Goal: Information Seeking & Learning: Learn about a topic

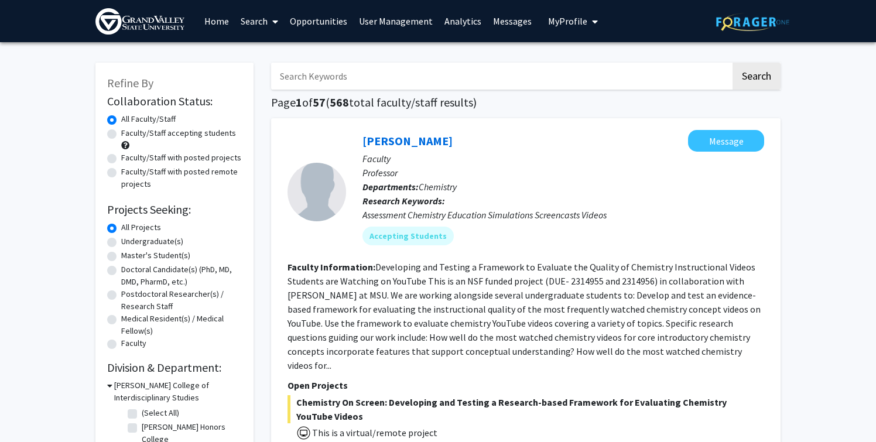
scroll to position [15, 0]
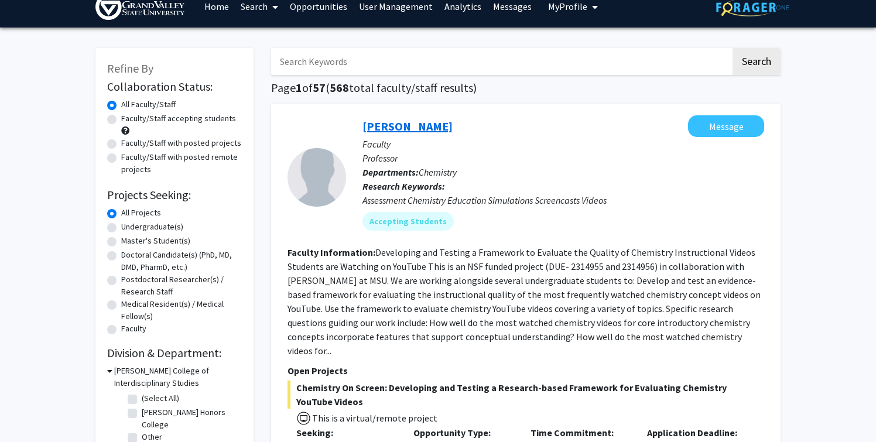
click at [435, 129] on link "[PERSON_NAME]" at bounding box center [407, 126] width 90 height 15
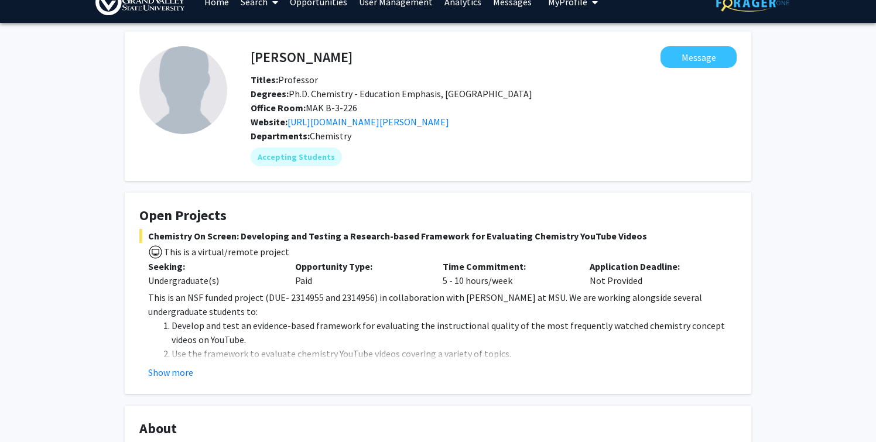
scroll to position [38, 0]
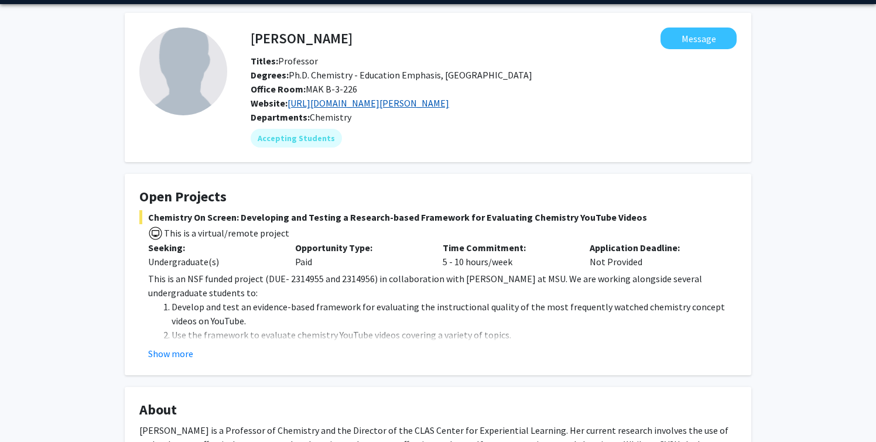
click at [328, 107] on link "[URL][DOMAIN_NAME][PERSON_NAME]" at bounding box center [368, 103] width 162 height 12
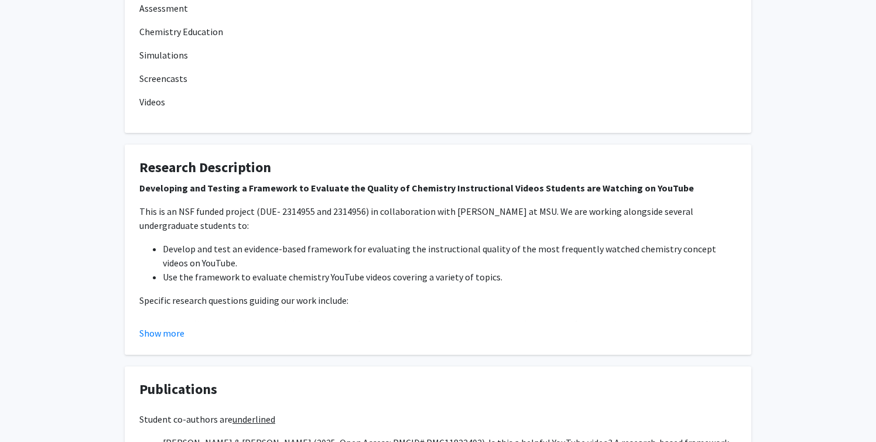
scroll to position [691, 0]
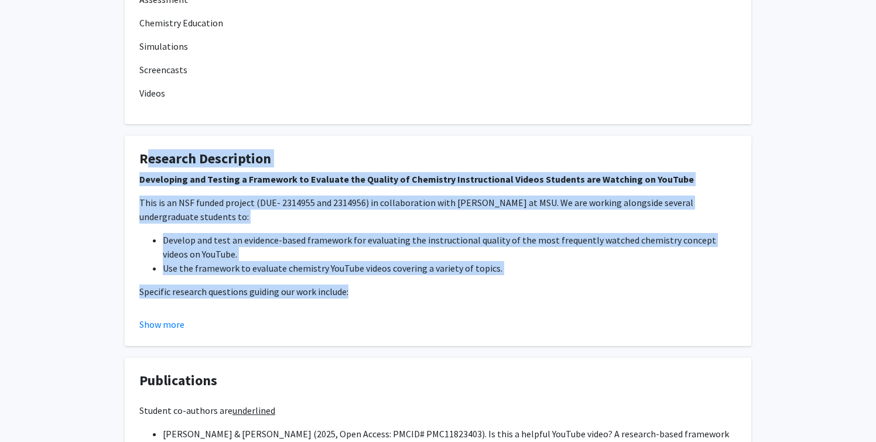
drag, startPoint x: 136, startPoint y: 158, endPoint x: 395, endPoint y: 293, distance: 291.7
click at [395, 293] on fg-card "Research Description Developing and Testing a Framework to Evaluate the Quality…" at bounding box center [438, 241] width 626 height 210
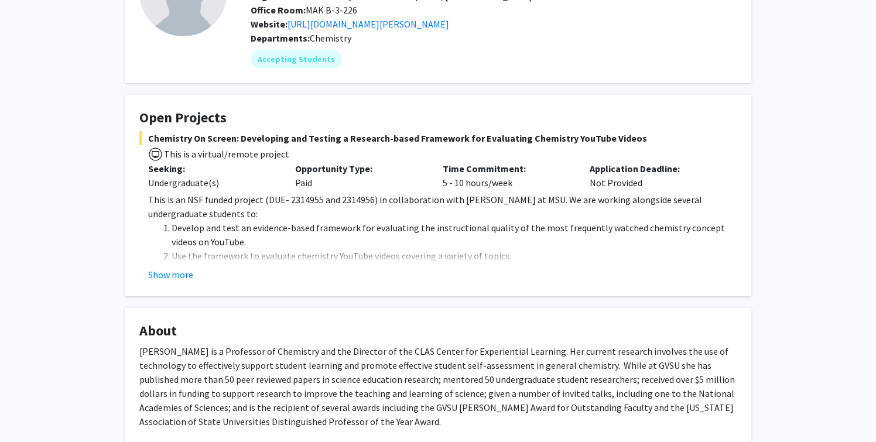
scroll to position [0, 0]
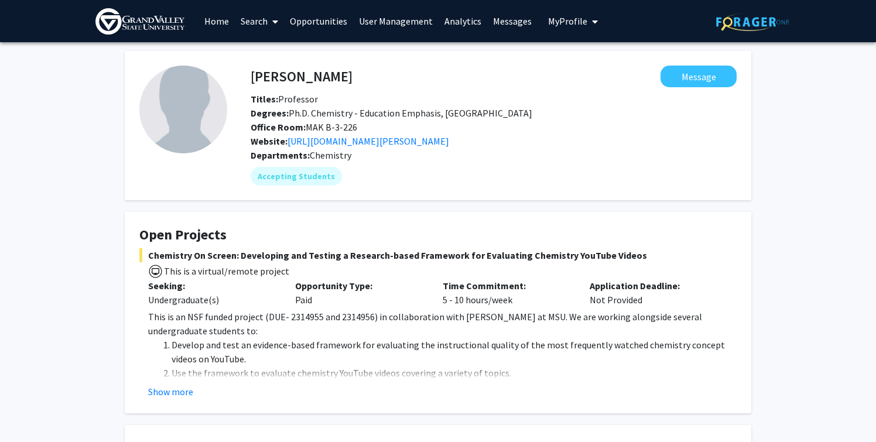
click at [217, 15] on link "Home" at bounding box center [216, 21] width 36 height 41
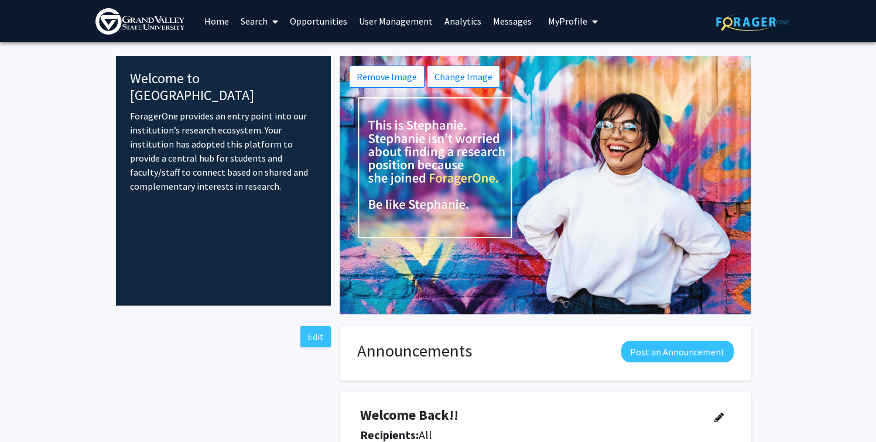
click at [255, 22] on link "Search" at bounding box center [259, 21] width 49 height 41
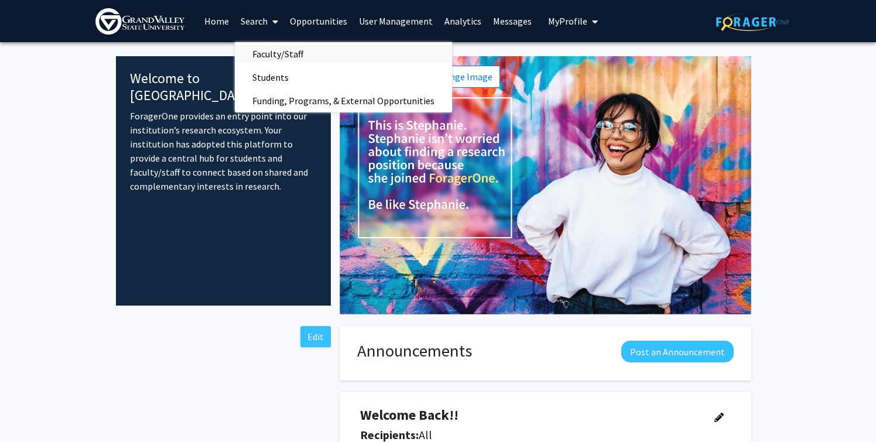
click at [263, 49] on span "Faculty/Staff" at bounding box center [278, 53] width 86 height 23
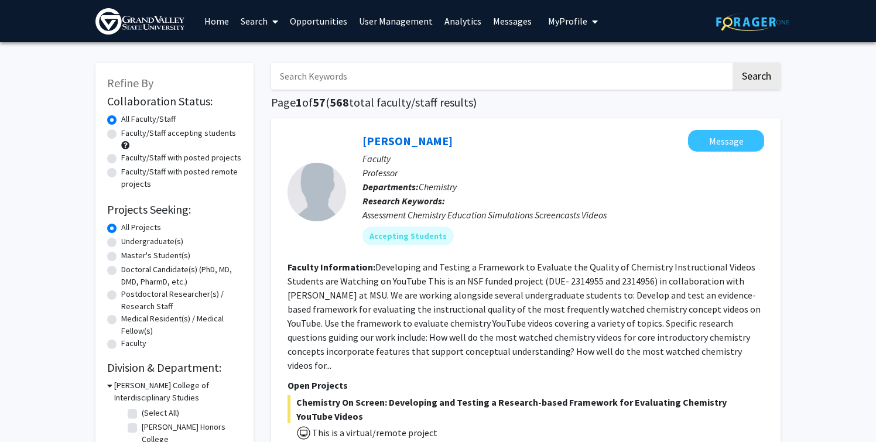
click at [317, 78] on input "Search Keywords" at bounding box center [501, 76] width 460 height 27
click at [732, 63] on button "Search" at bounding box center [756, 76] width 48 height 27
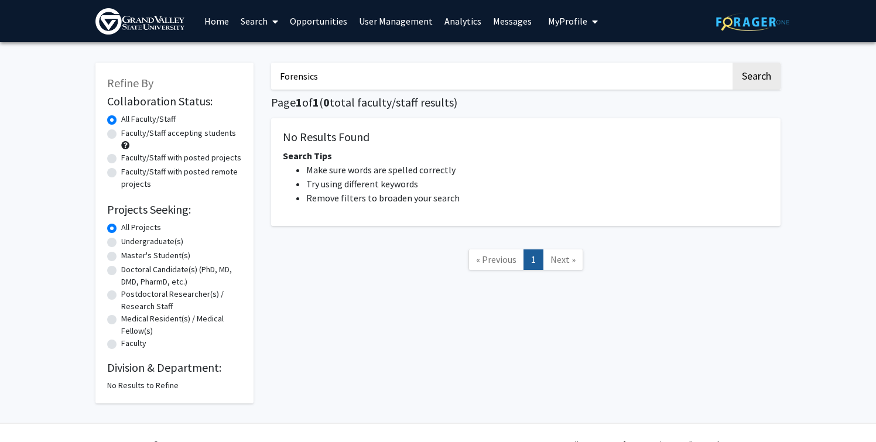
click at [732, 63] on button "Search" at bounding box center [756, 76] width 48 height 27
click at [348, 79] on input "Forensics" at bounding box center [501, 76] width 460 height 27
click at [355, 70] on input "Forensics" at bounding box center [501, 76] width 460 height 27
click at [352, 76] on input "Forensics" at bounding box center [501, 76] width 460 height 27
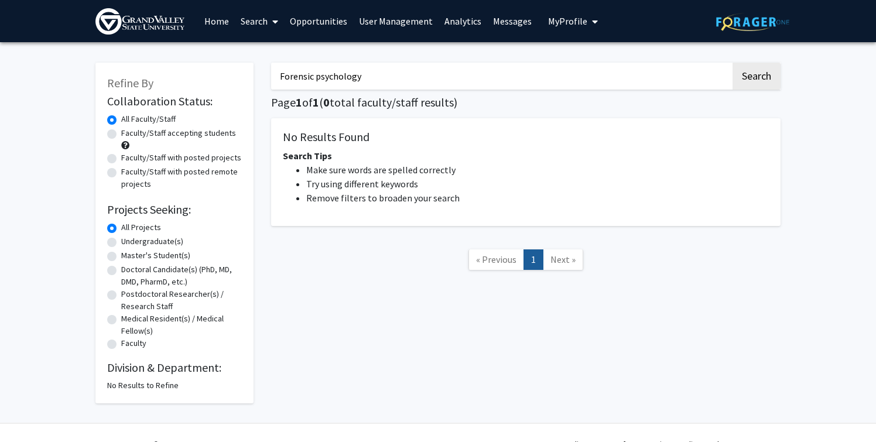
type input "Forensic psychology"
click at [732, 63] on button "Search" at bounding box center [756, 76] width 48 height 27
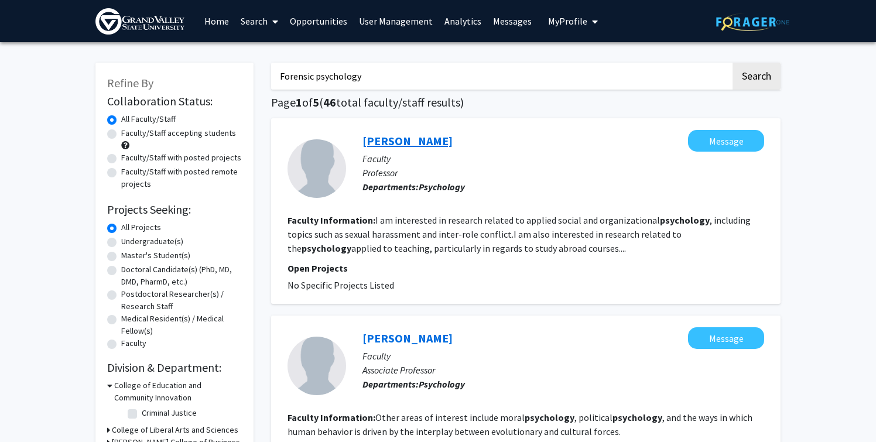
click at [374, 140] on link "[PERSON_NAME]" at bounding box center [407, 140] width 90 height 15
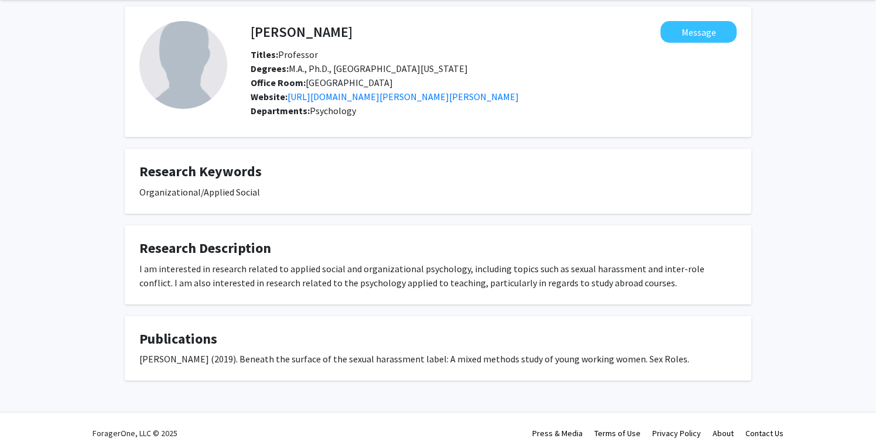
scroll to position [29, 0]
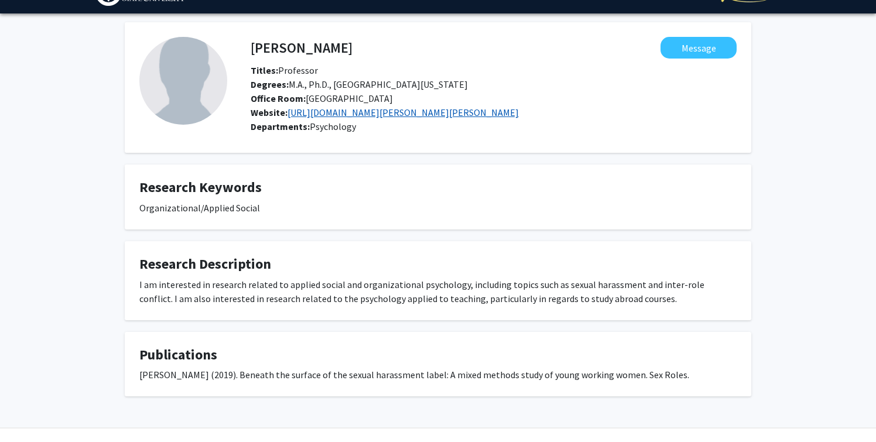
click at [375, 116] on link "[URL][DOMAIN_NAME][PERSON_NAME][PERSON_NAME]" at bounding box center [402, 113] width 231 height 12
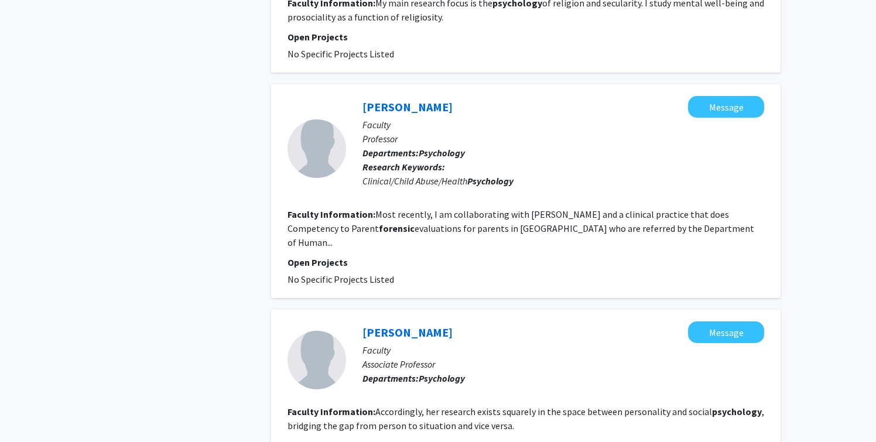
scroll to position [1200, 0]
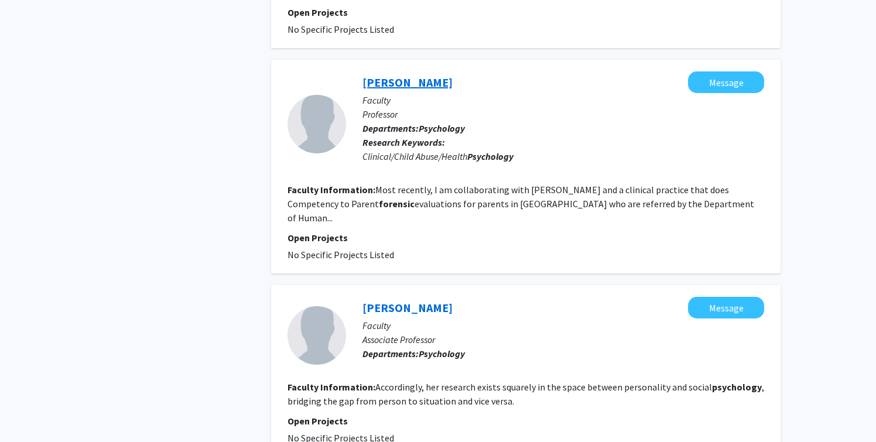
click at [419, 84] on link "[PERSON_NAME]" at bounding box center [407, 82] width 90 height 15
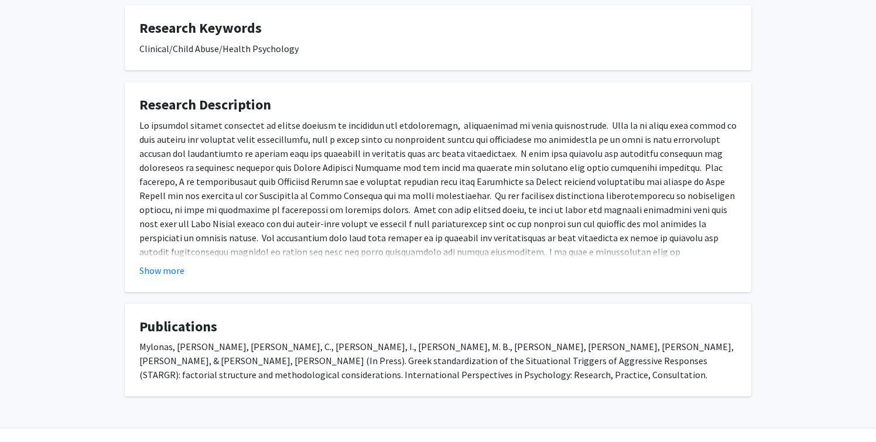
scroll to position [188, 0]
click at [164, 268] on button "Show more" at bounding box center [161, 270] width 45 height 14
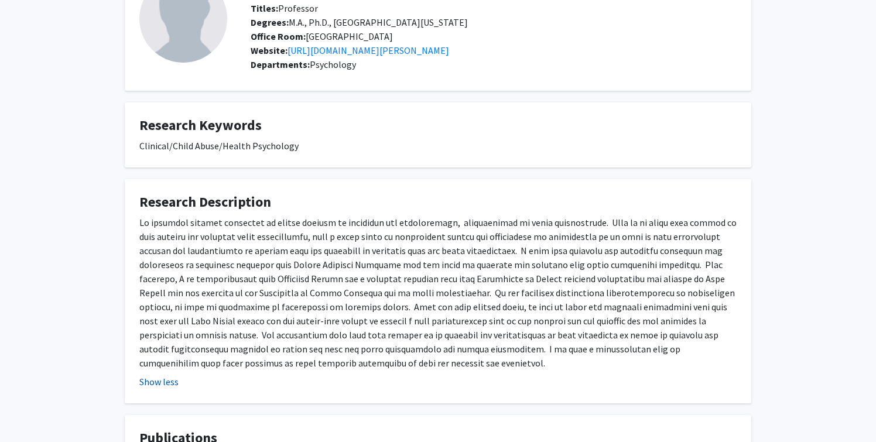
scroll to position [89, 0]
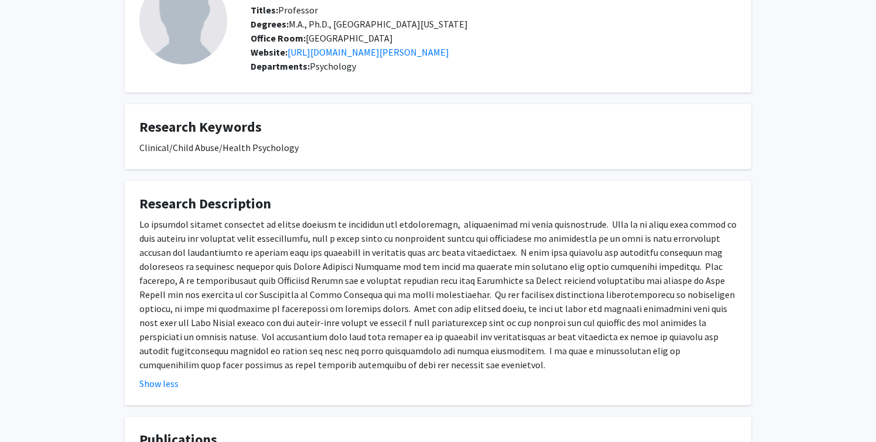
click at [345, 58] on div "Website: [URL][DOMAIN_NAME][PERSON_NAME]" at bounding box center [493, 52] width 503 height 14
click at [346, 55] on link "[URL][DOMAIN_NAME][PERSON_NAME]" at bounding box center [368, 52] width 162 height 12
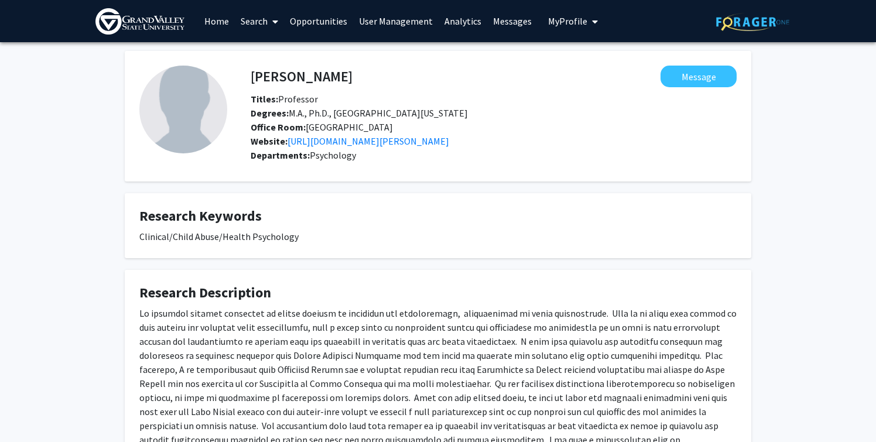
click at [246, 22] on link "Search" at bounding box center [259, 21] width 49 height 41
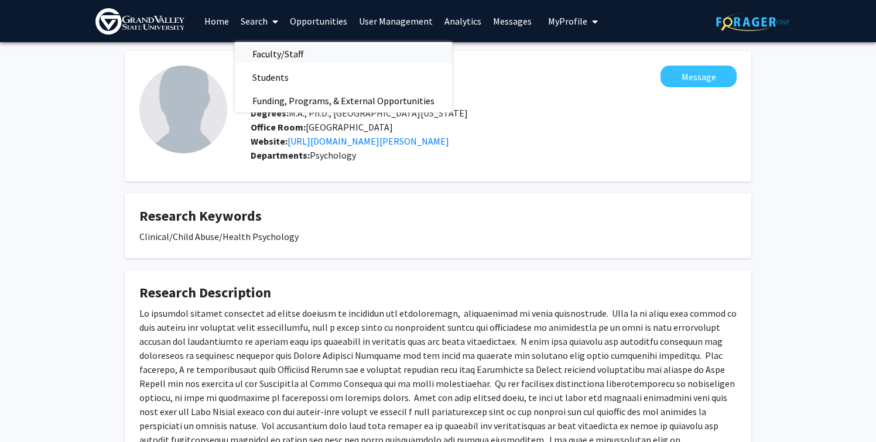
click at [270, 50] on span "Faculty/Staff" at bounding box center [278, 53] width 86 height 23
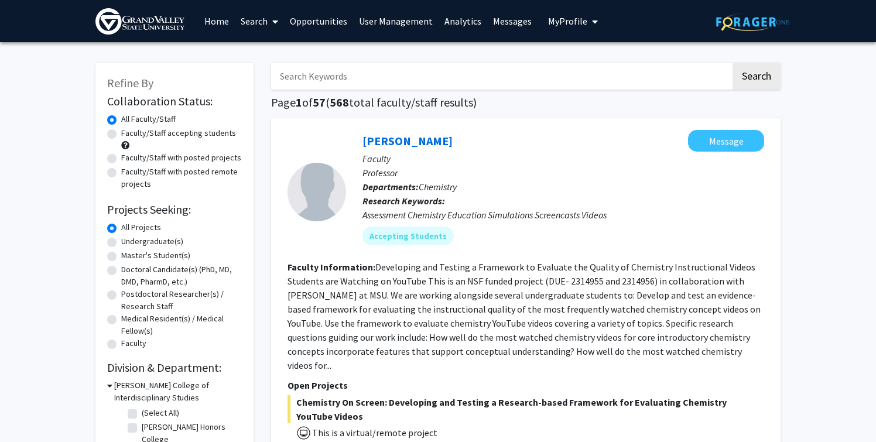
click at [332, 77] on input "Search Keywords" at bounding box center [501, 76] width 460 height 27
type input "tropical rain forest"
click at [732, 63] on button "Search" at bounding box center [756, 76] width 48 height 27
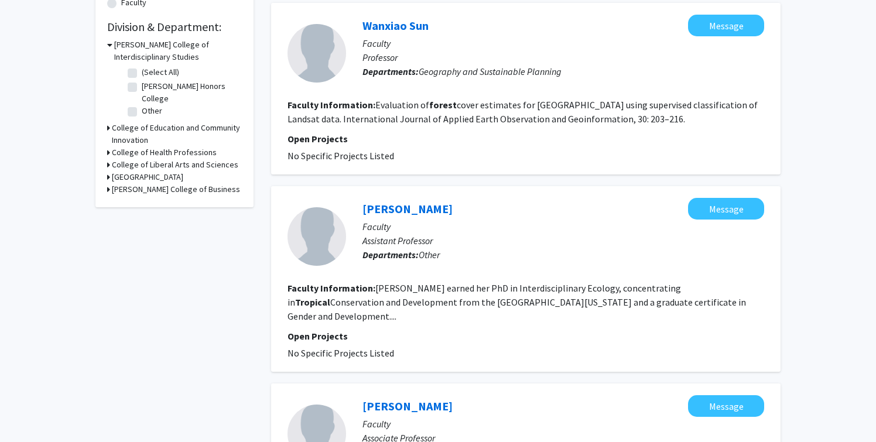
scroll to position [349, 0]
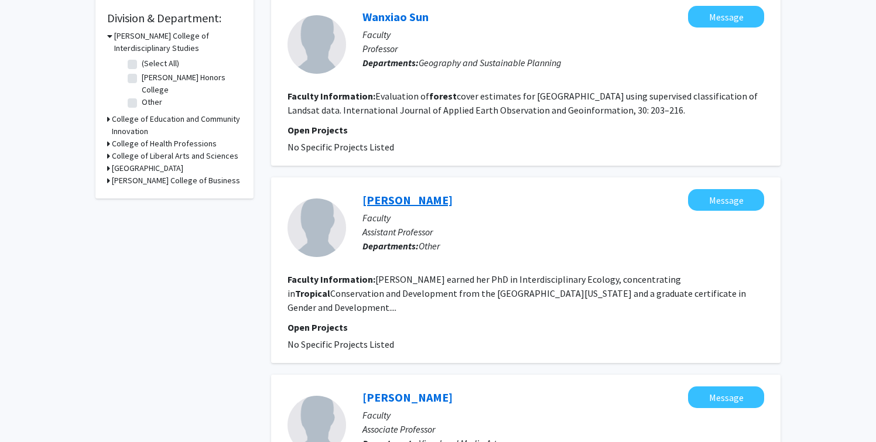
click at [408, 205] on link "[PERSON_NAME]" at bounding box center [407, 200] width 90 height 15
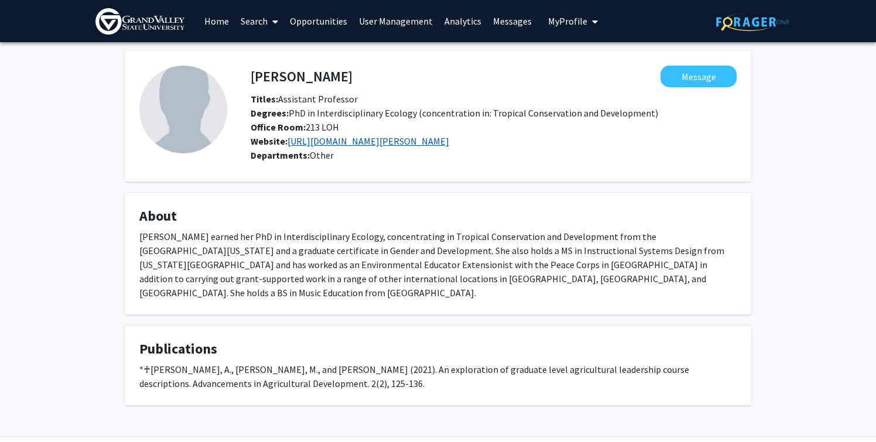
click at [337, 145] on link "[URL][DOMAIN_NAME][PERSON_NAME]" at bounding box center [368, 141] width 162 height 12
